Goal: Find specific page/section: Locate item on page

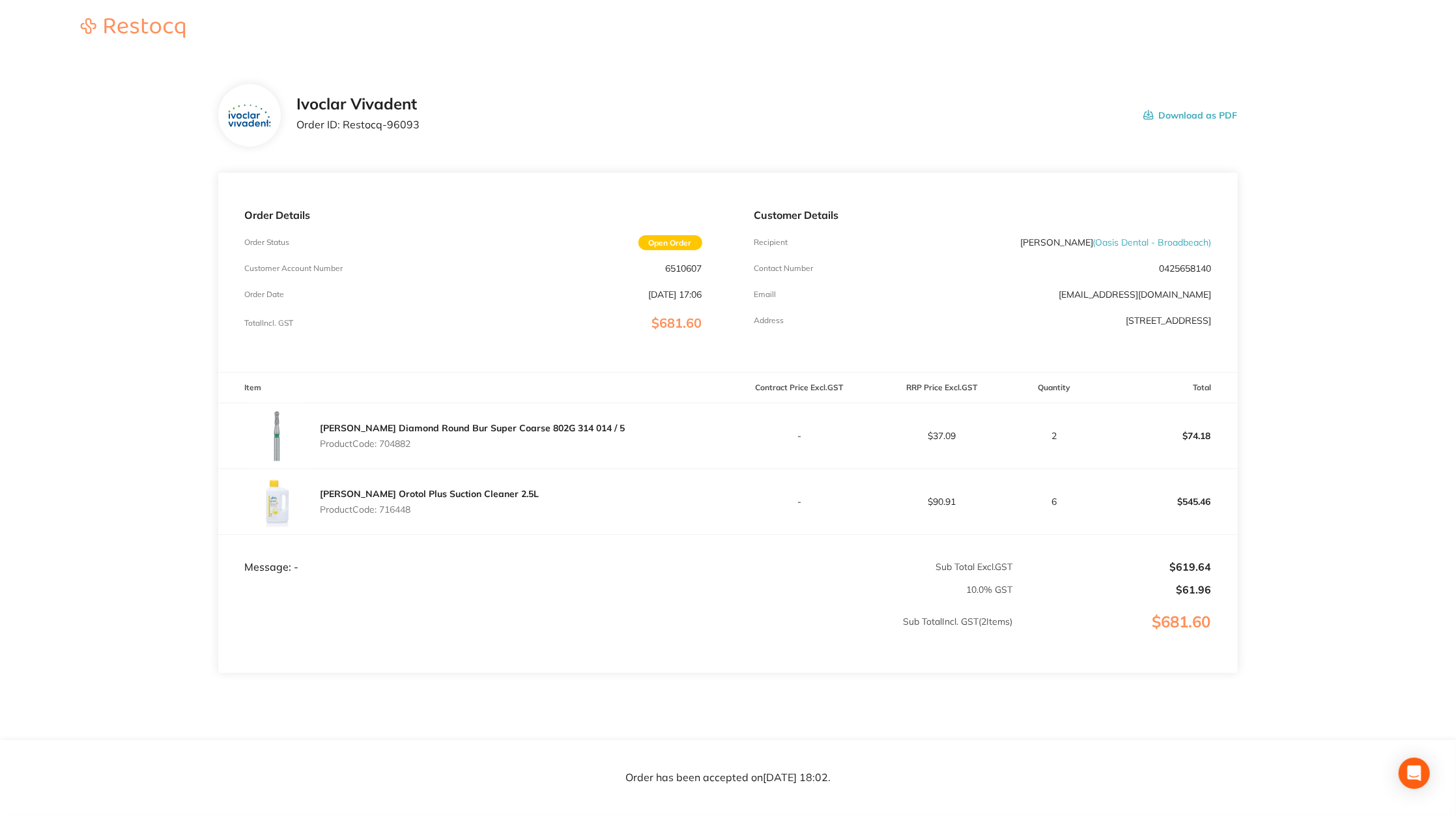
drag, startPoint x: 383, startPoint y: 507, endPoint x: 436, endPoint y: 512, distance: 53.2
type textarea "716448"
click at [437, 512] on p "Product Code: 716448" at bounding box center [430, 510] width 219 height 11
copy p "716448"
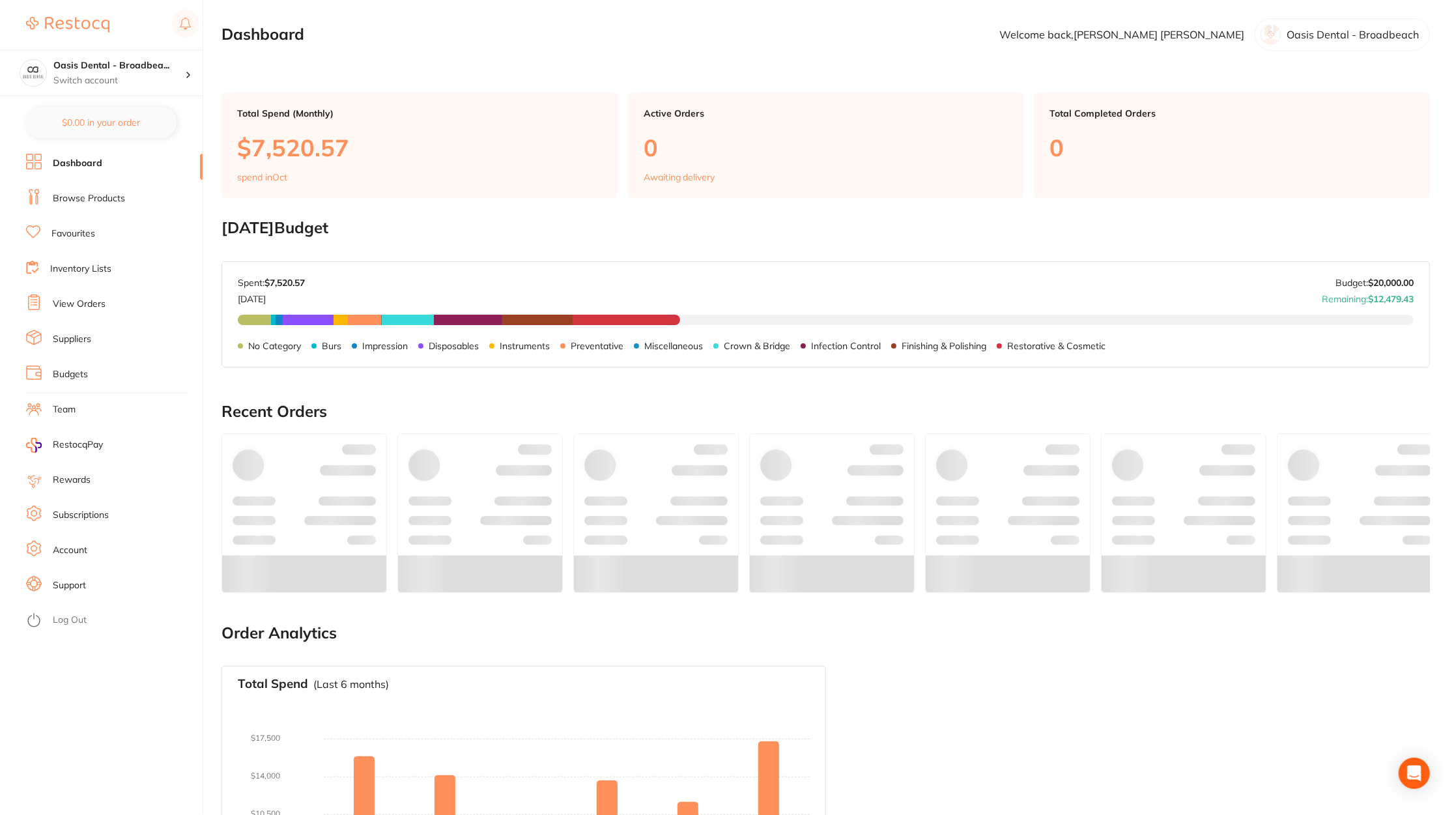
click at [121, 195] on link "Browse Products" at bounding box center [89, 198] width 72 height 13
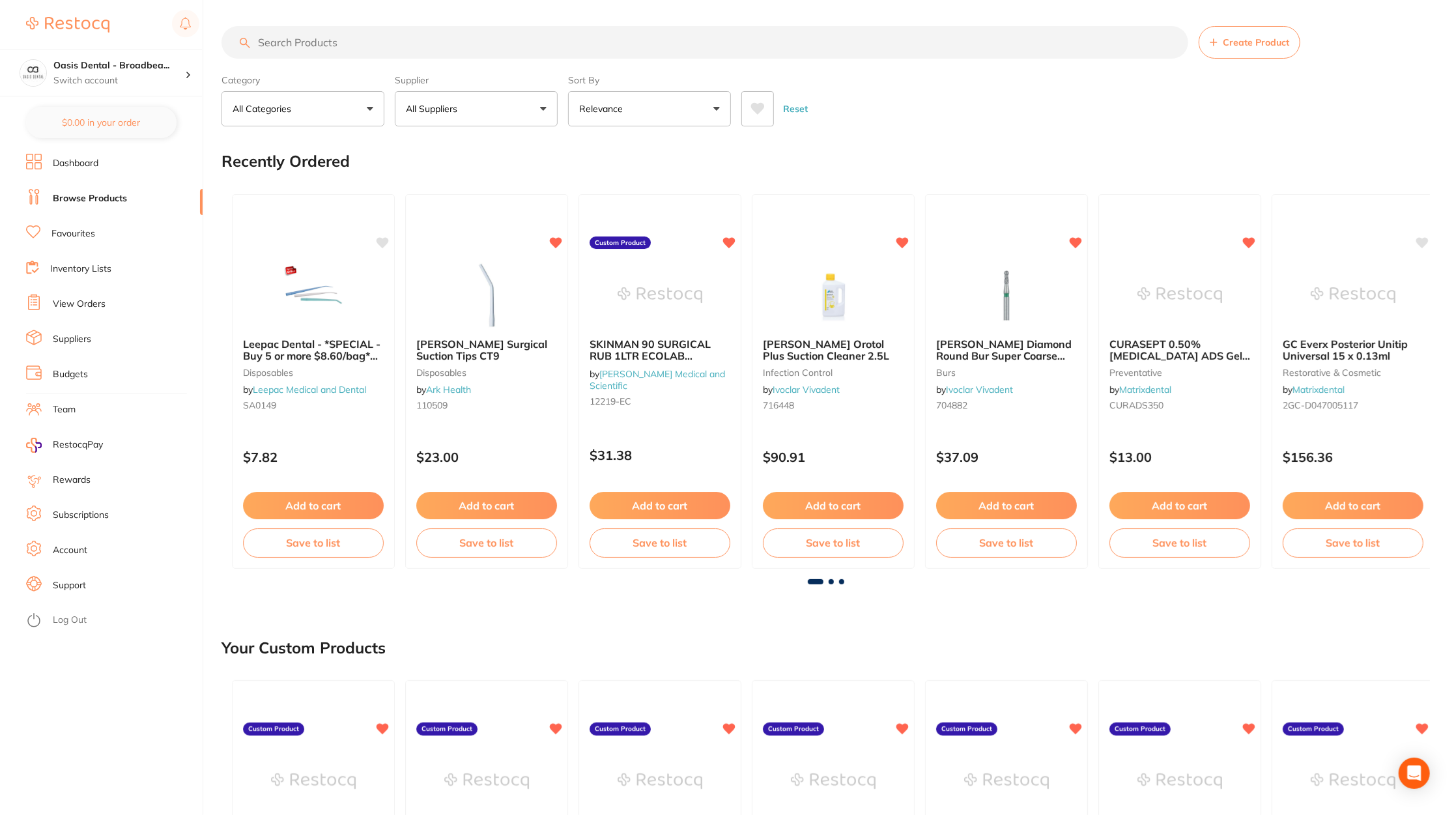
click at [369, 48] on input "search" at bounding box center [705, 42] width 967 height 32
paste input "716448"
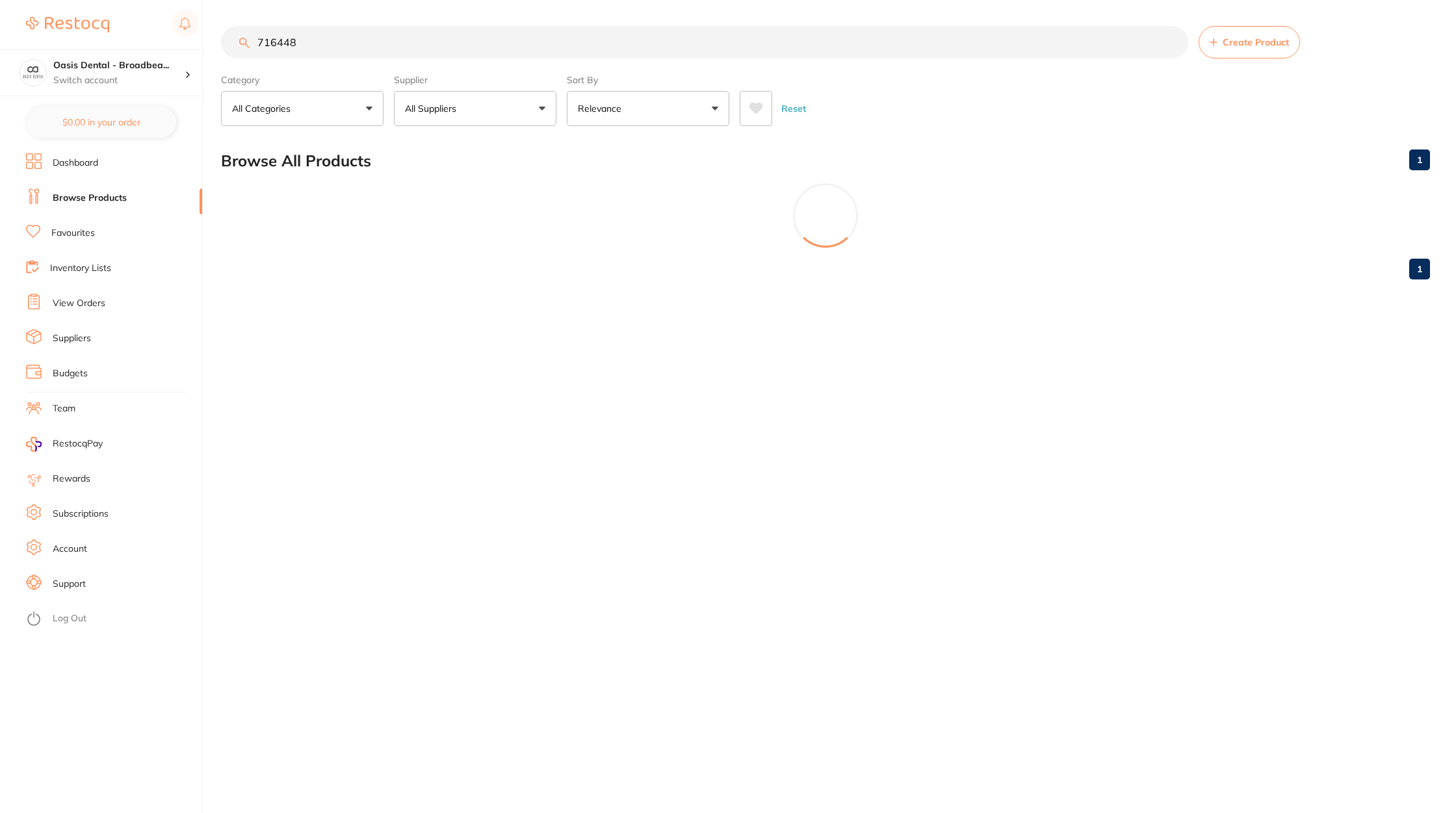
click at [268, 42] on input "716448" at bounding box center [704, 42] width 967 height 32
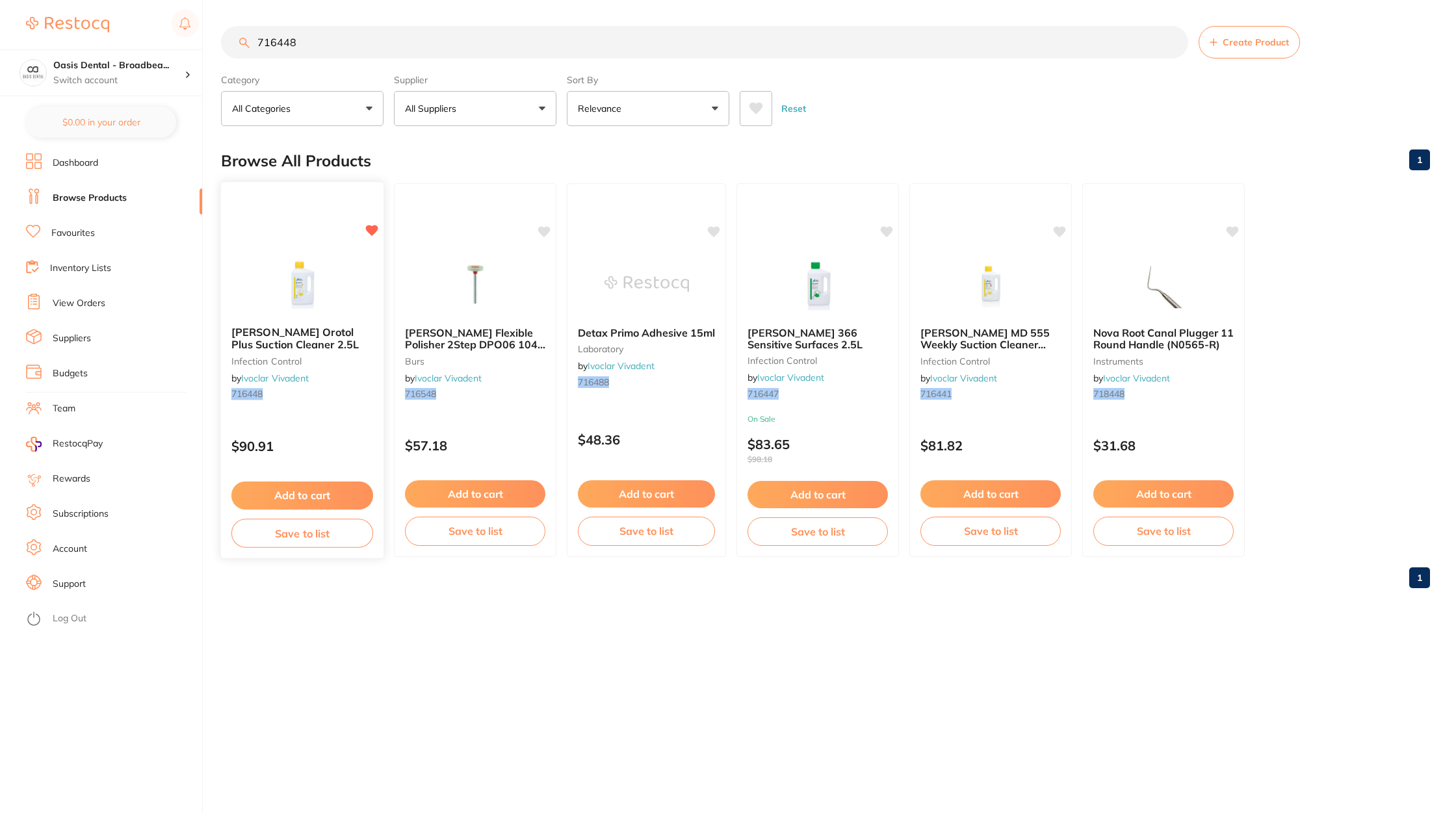
type input "716448"
click at [321, 404] on div "Durr Orotol Plus Suction Cleaner 2.5L infection control by Ivoclar Vivadent 716…" at bounding box center [302, 366] width 163 height 100
